Goal: Information Seeking & Learning: Learn about a topic

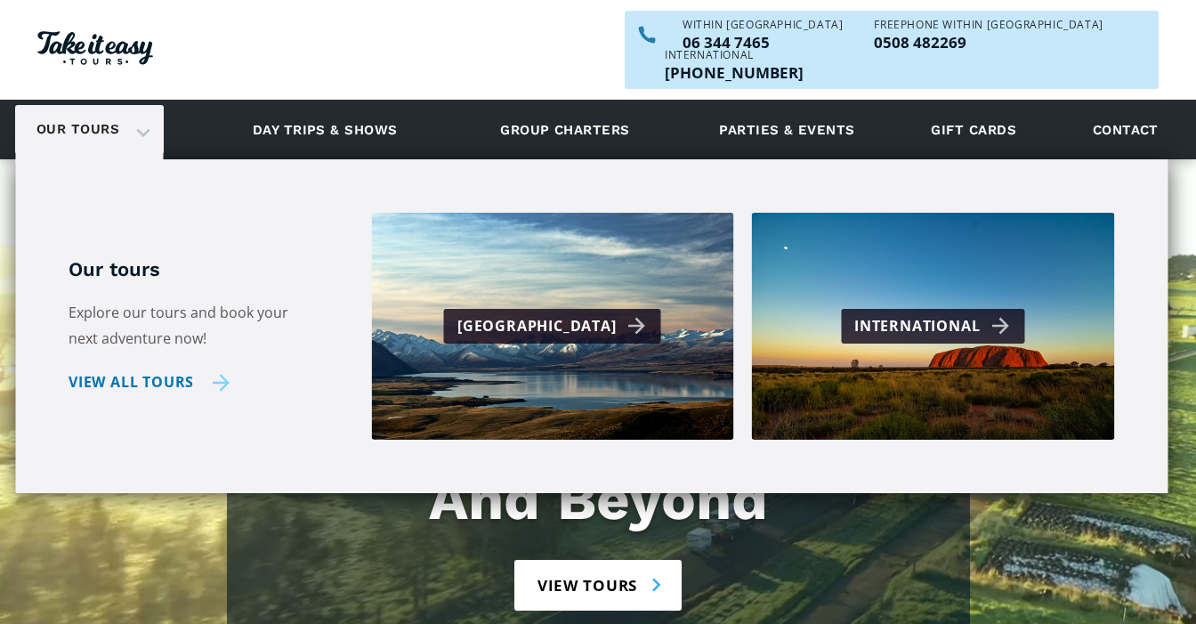
click at [183, 369] on link "View all tours" at bounding box center [149, 382] width 161 height 26
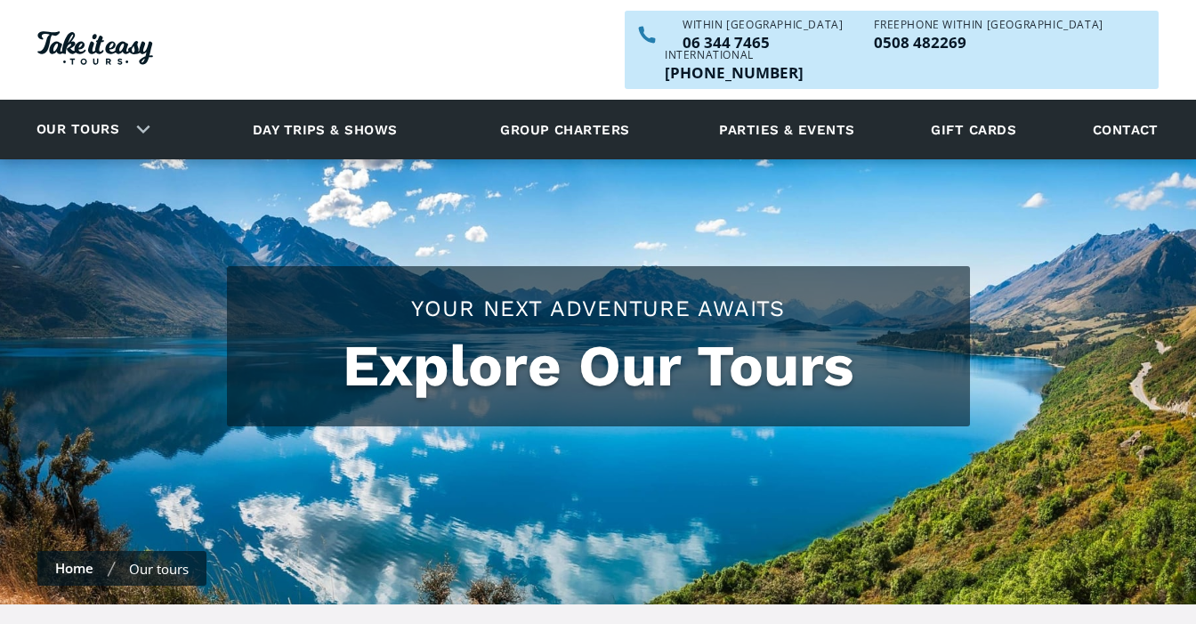
checkbox input "true"
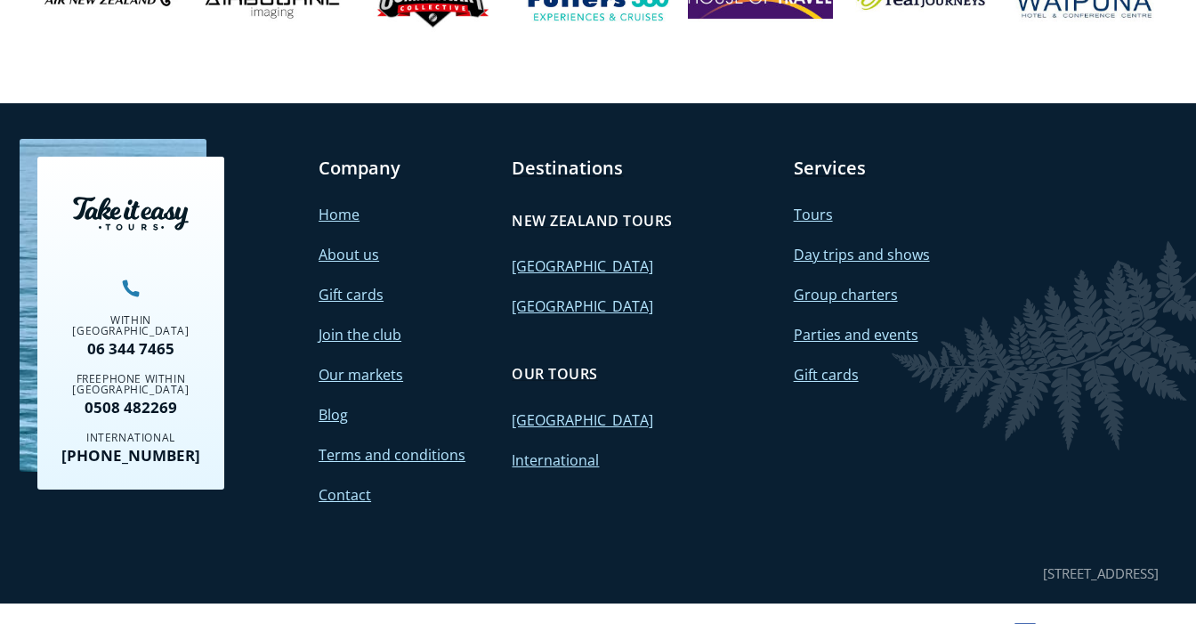
scroll to position [7797, 0]
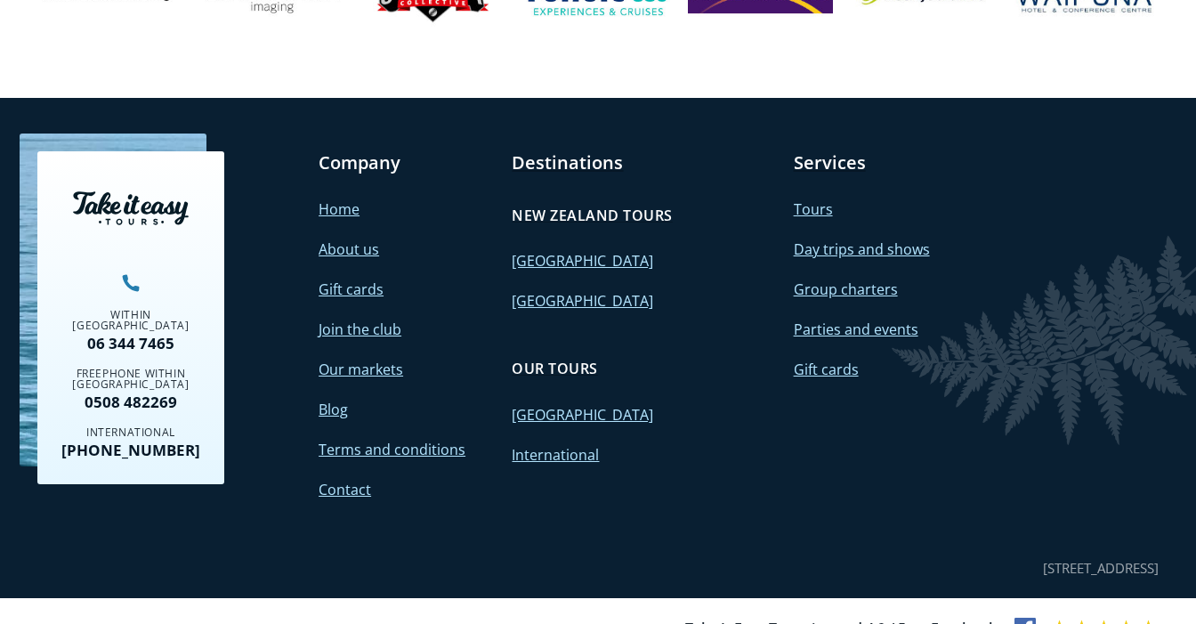
click at [1040, 618] on div at bounding box center [1087, 628] width 144 height 21
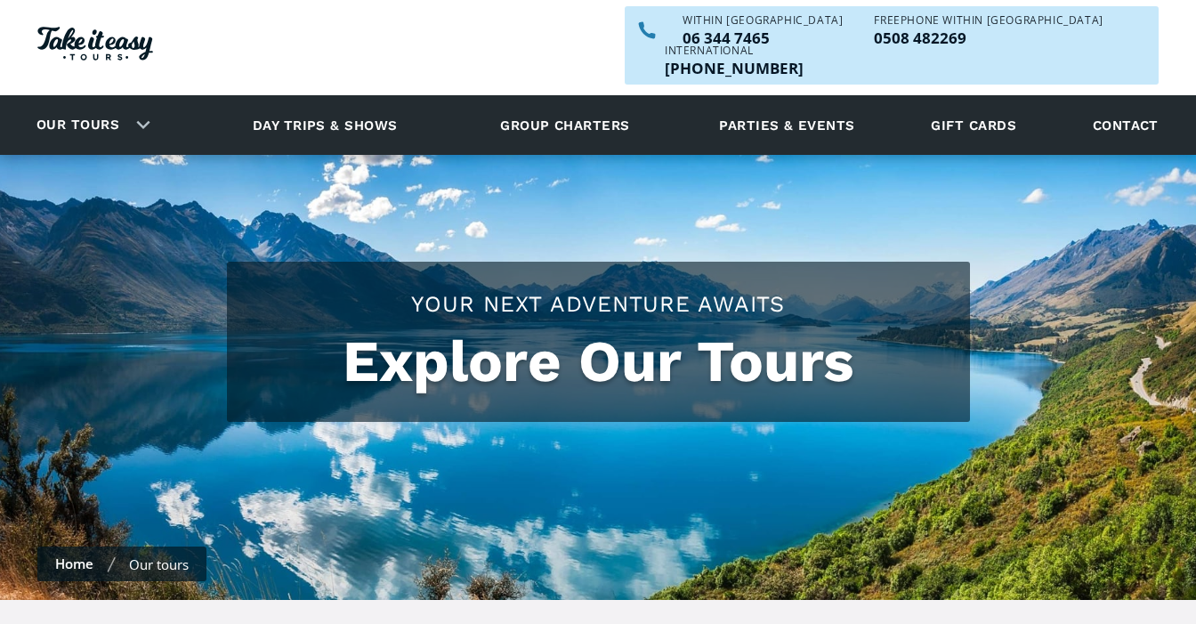
scroll to position [0, 0]
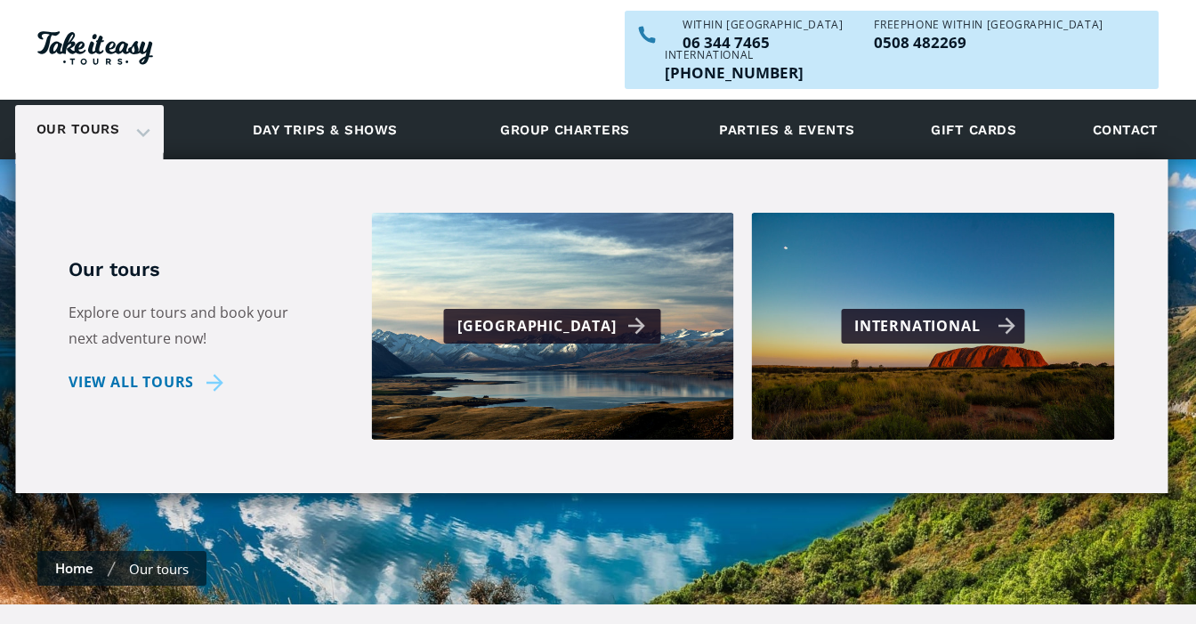
click at [884, 313] on div "International" at bounding box center [934, 326] width 161 height 26
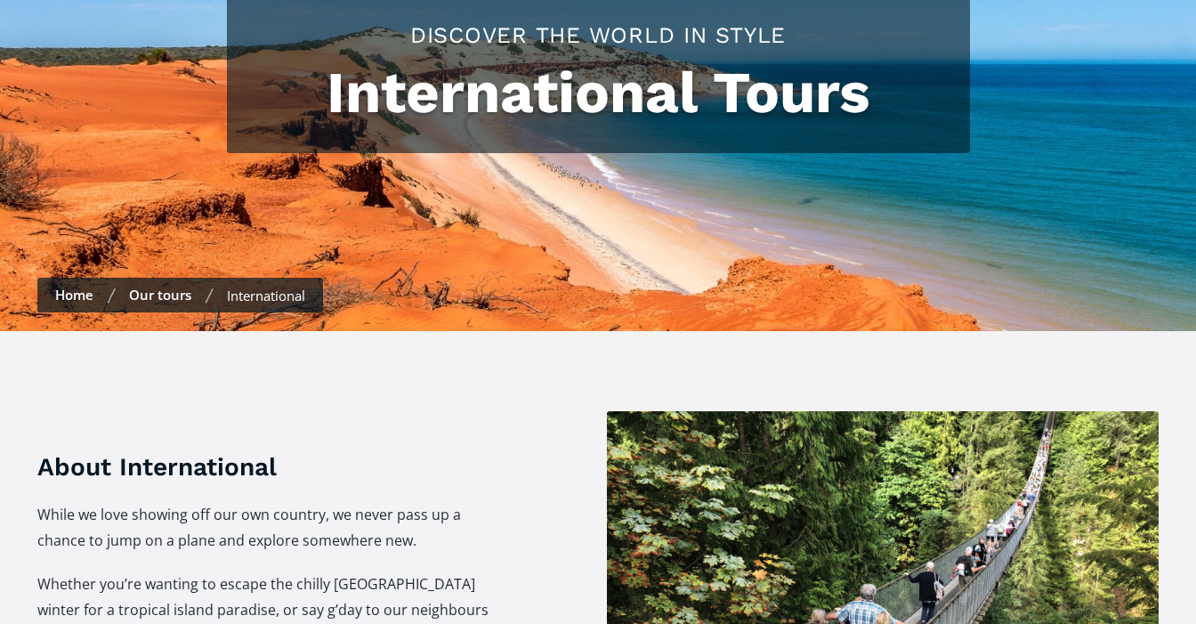
checkbox input "true"
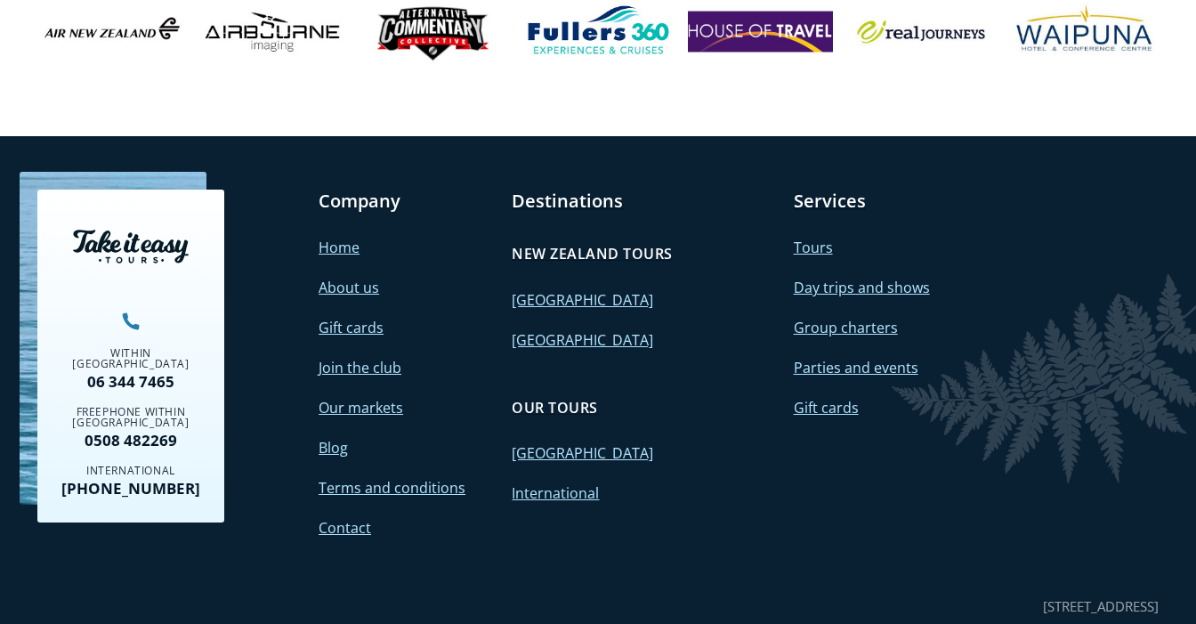
scroll to position [3673, 0]
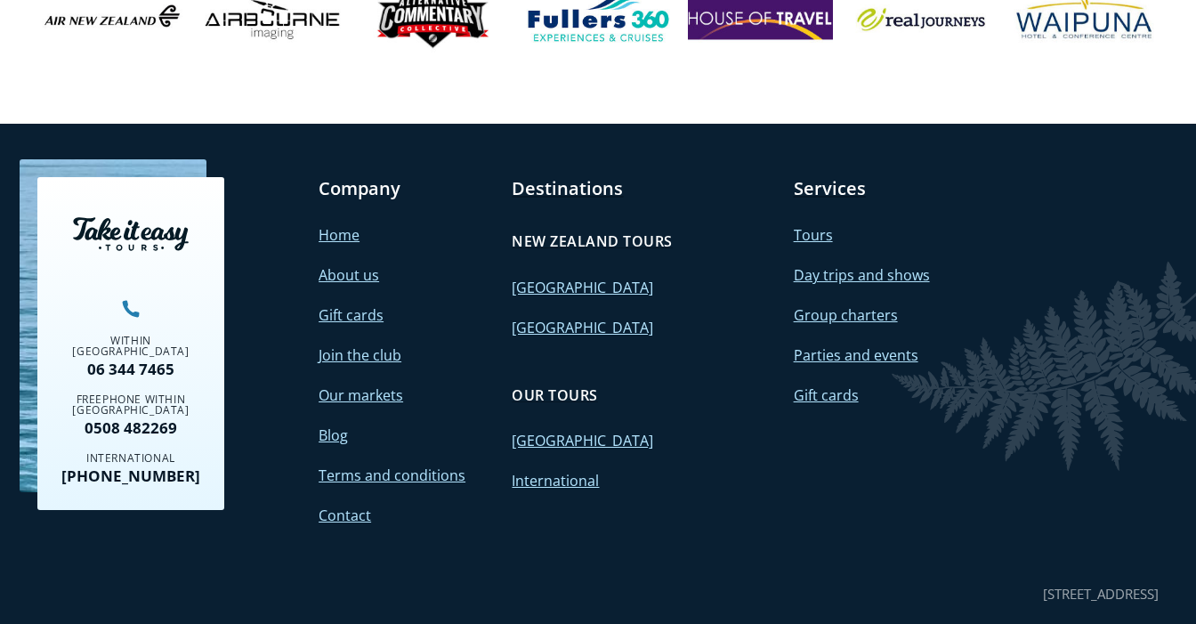
click at [369, 385] on link "Our markets" at bounding box center [361, 395] width 85 height 20
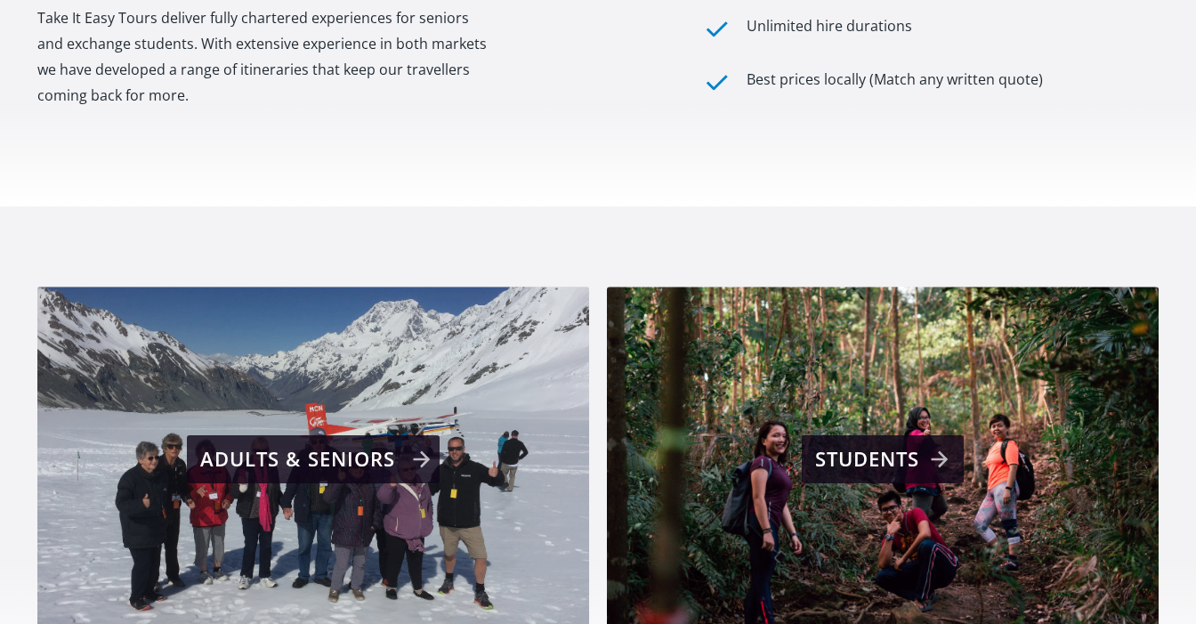
scroll to position [735, 0]
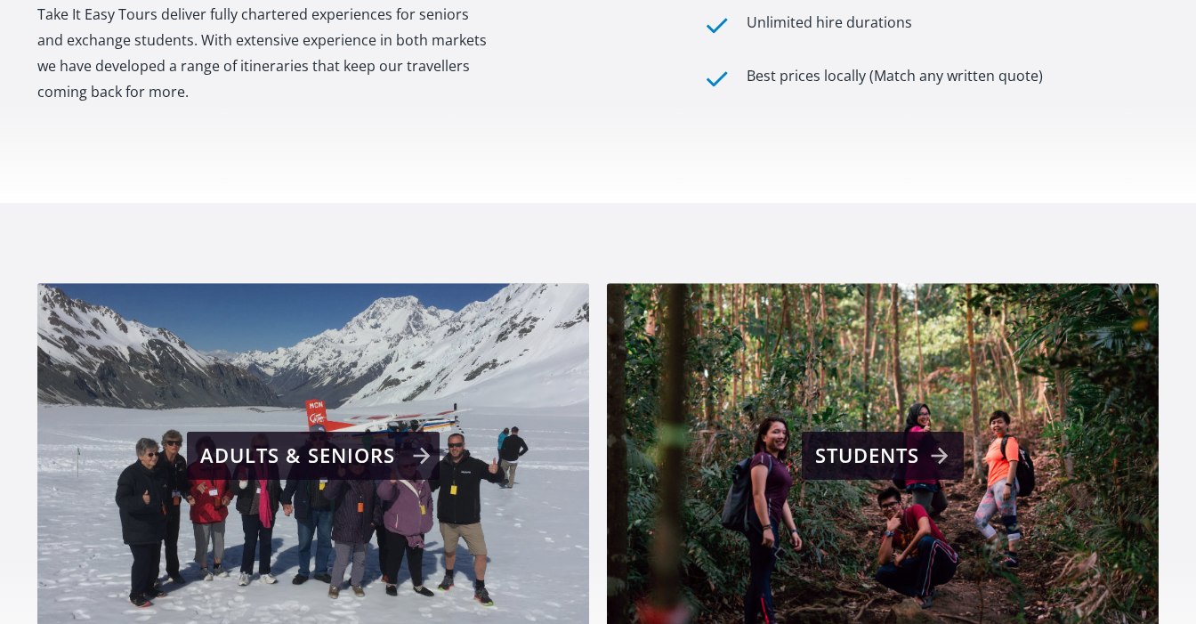
click at [392, 438] on div "Adults & seniors" at bounding box center [315, 456] width 231 height 36
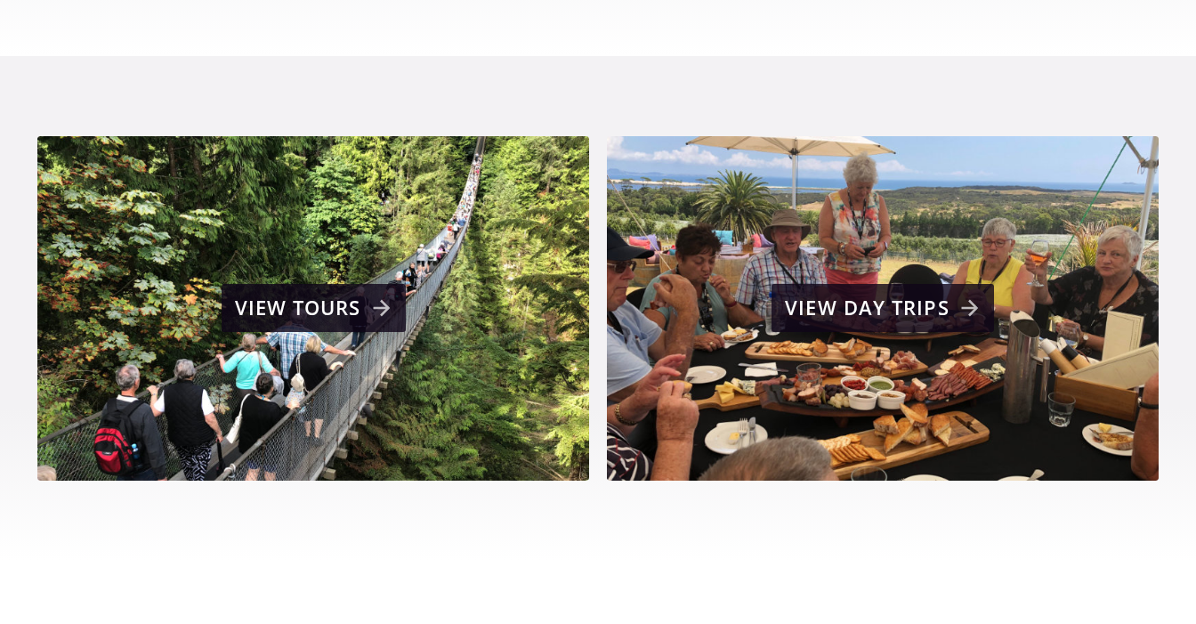
scroll to position [990, 0]
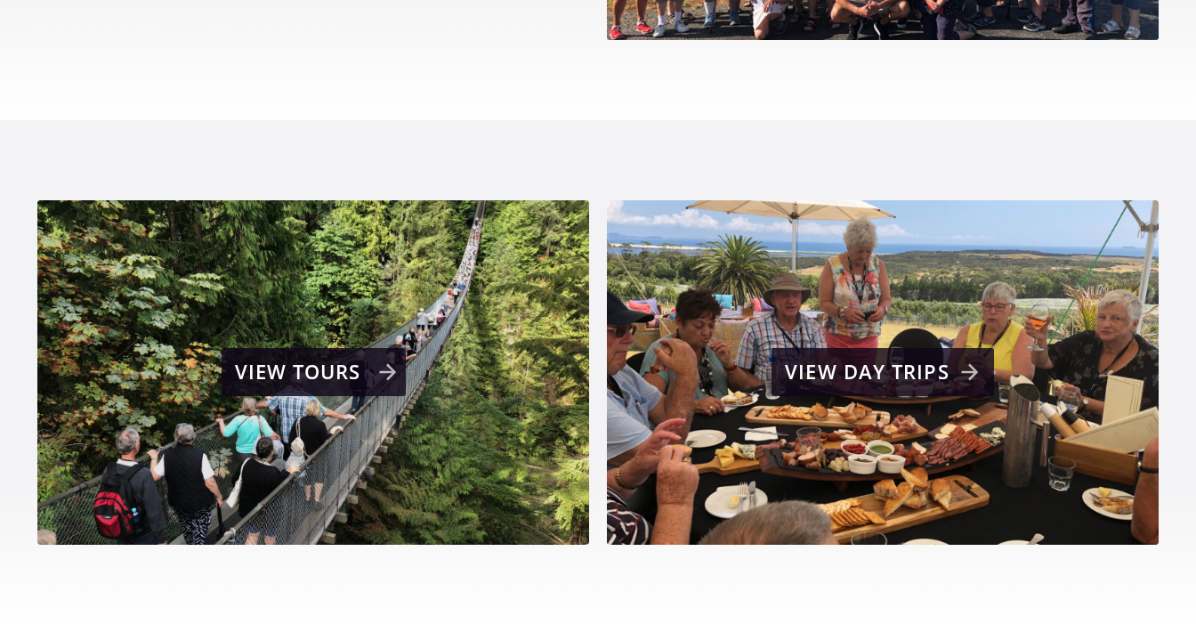
click at [365, 354] on div "View tours" at bounding box center [316, 372] width 162 height 36
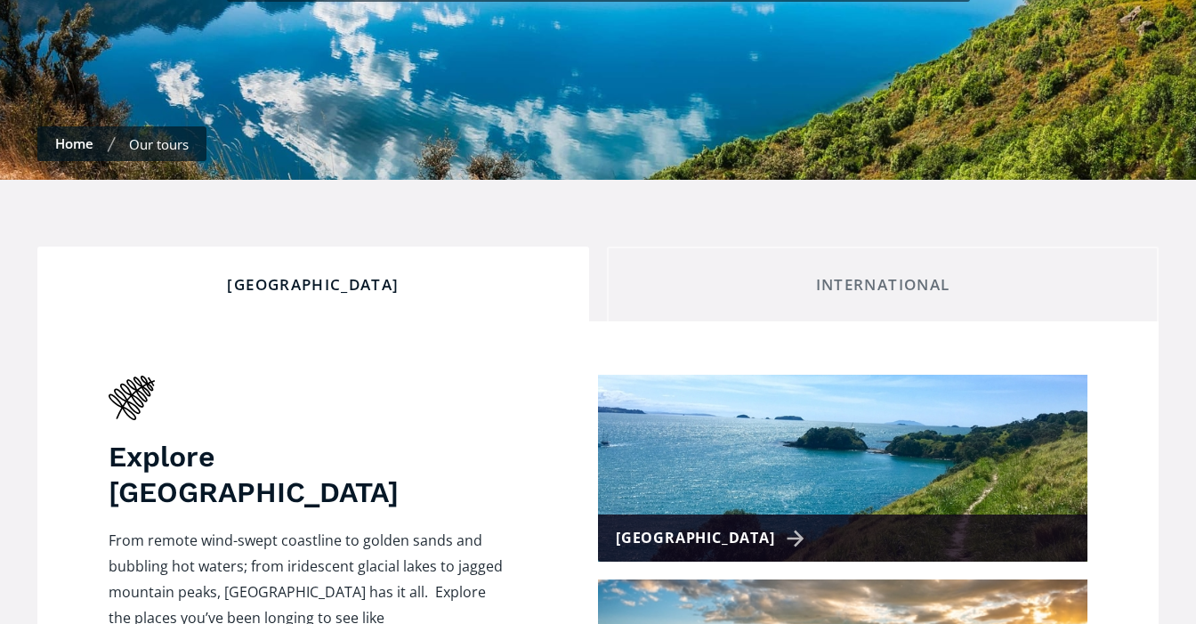
scroll to position [726, 0]
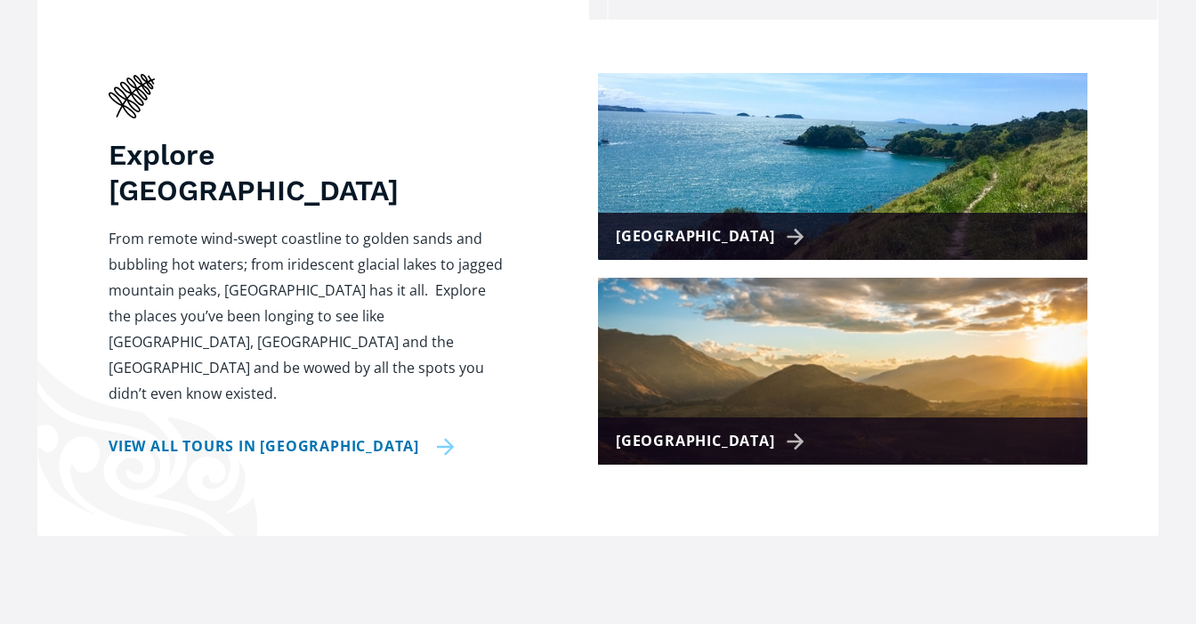
click at [329, 433] on link "View all tours in New Zealand" at bounding box center [282, 446] width 346 height 26
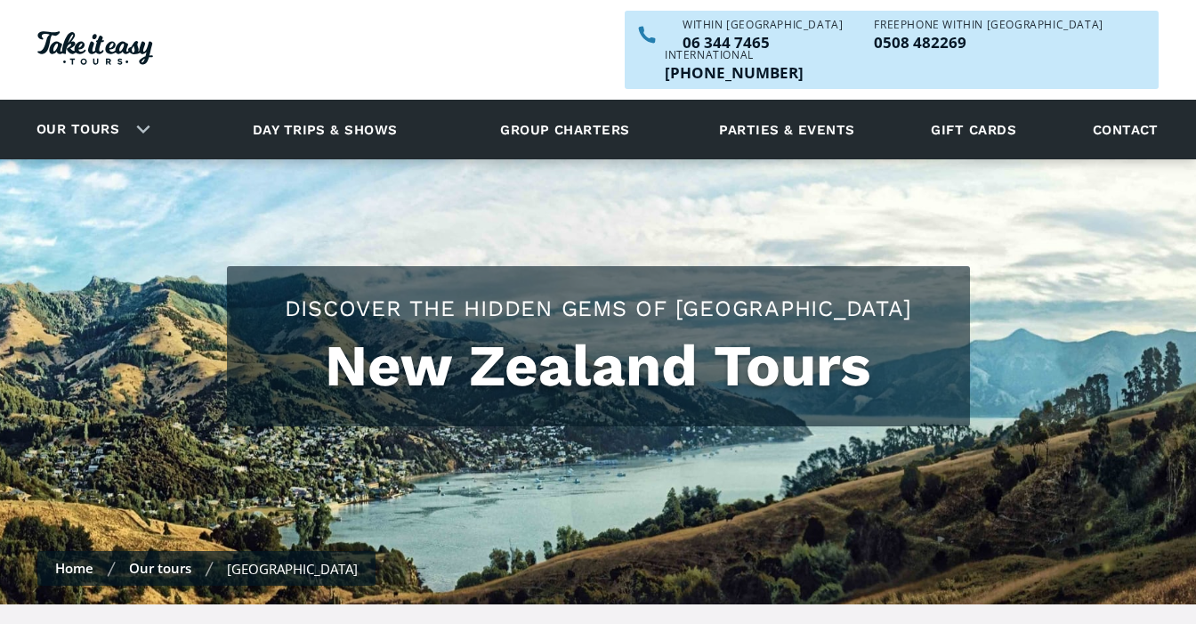
checkbox input "true"
click at [895, 165] on img at bounding box center [598, 381] width 1196 height 445
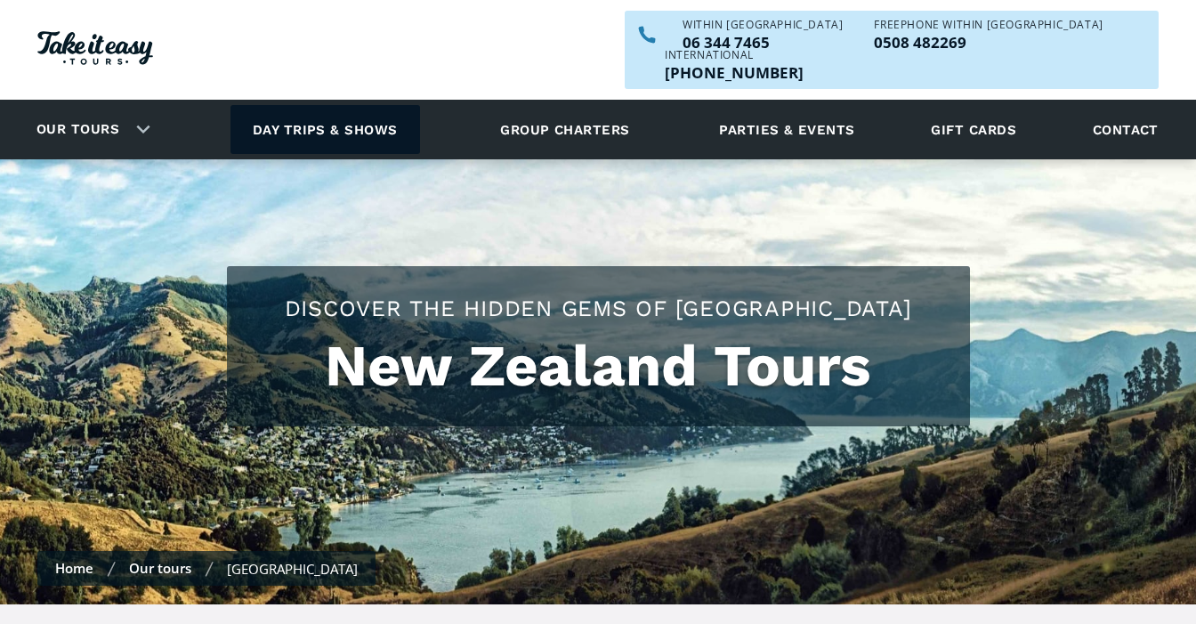
click at [363, 105] on link "Day trips & shows" at bounding box center [326, 129] width 190 height 49
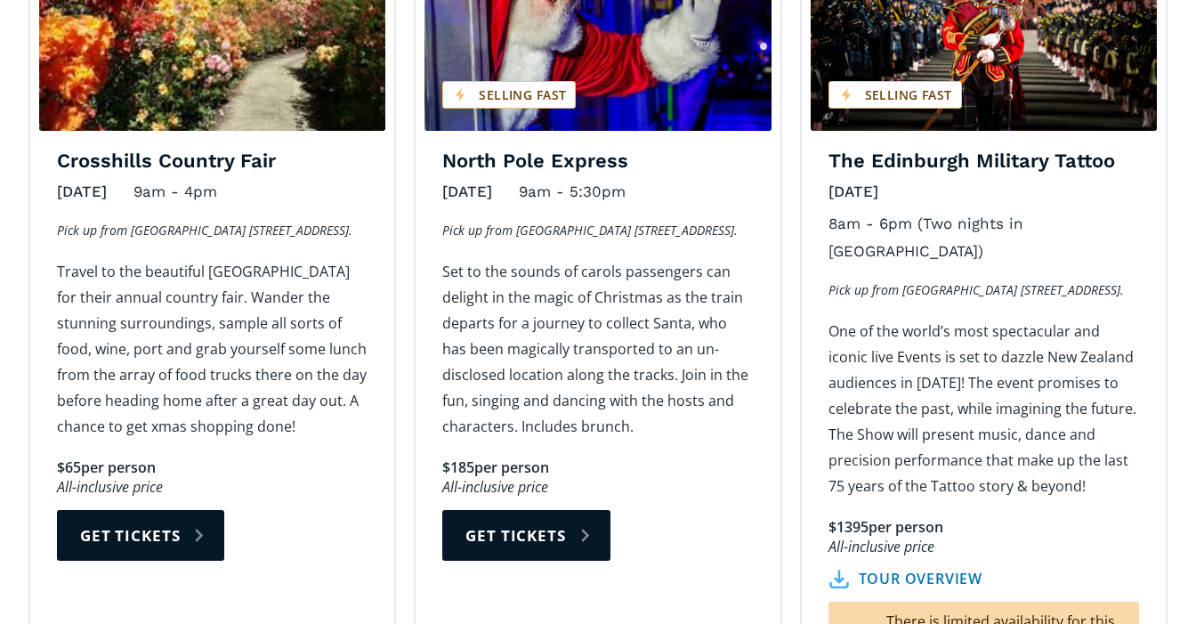
scroll to position [2903, 0]
